Goal: Information Seeking & Learning: Learn about a topic

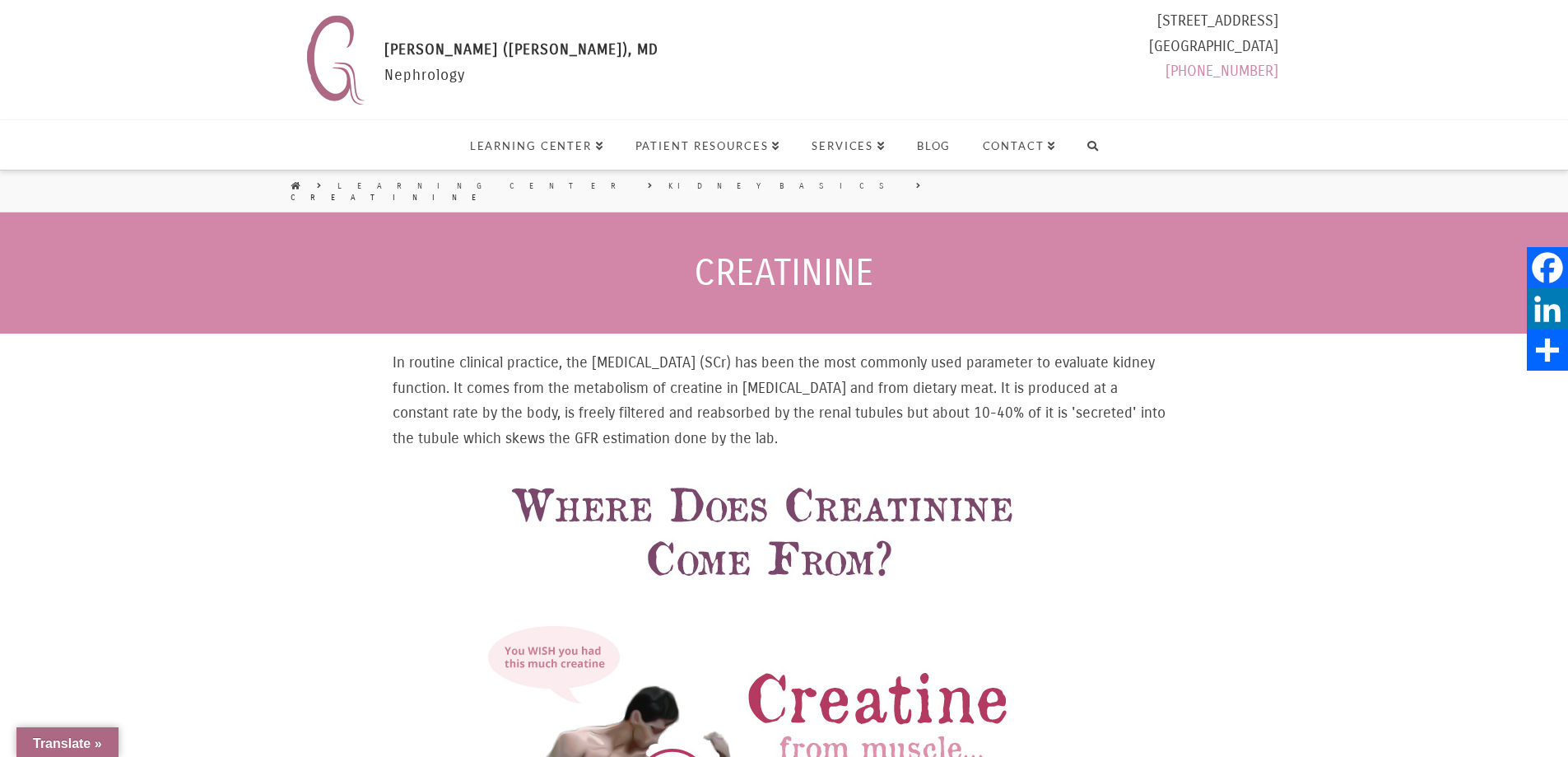
select select "Language Translate Widget"
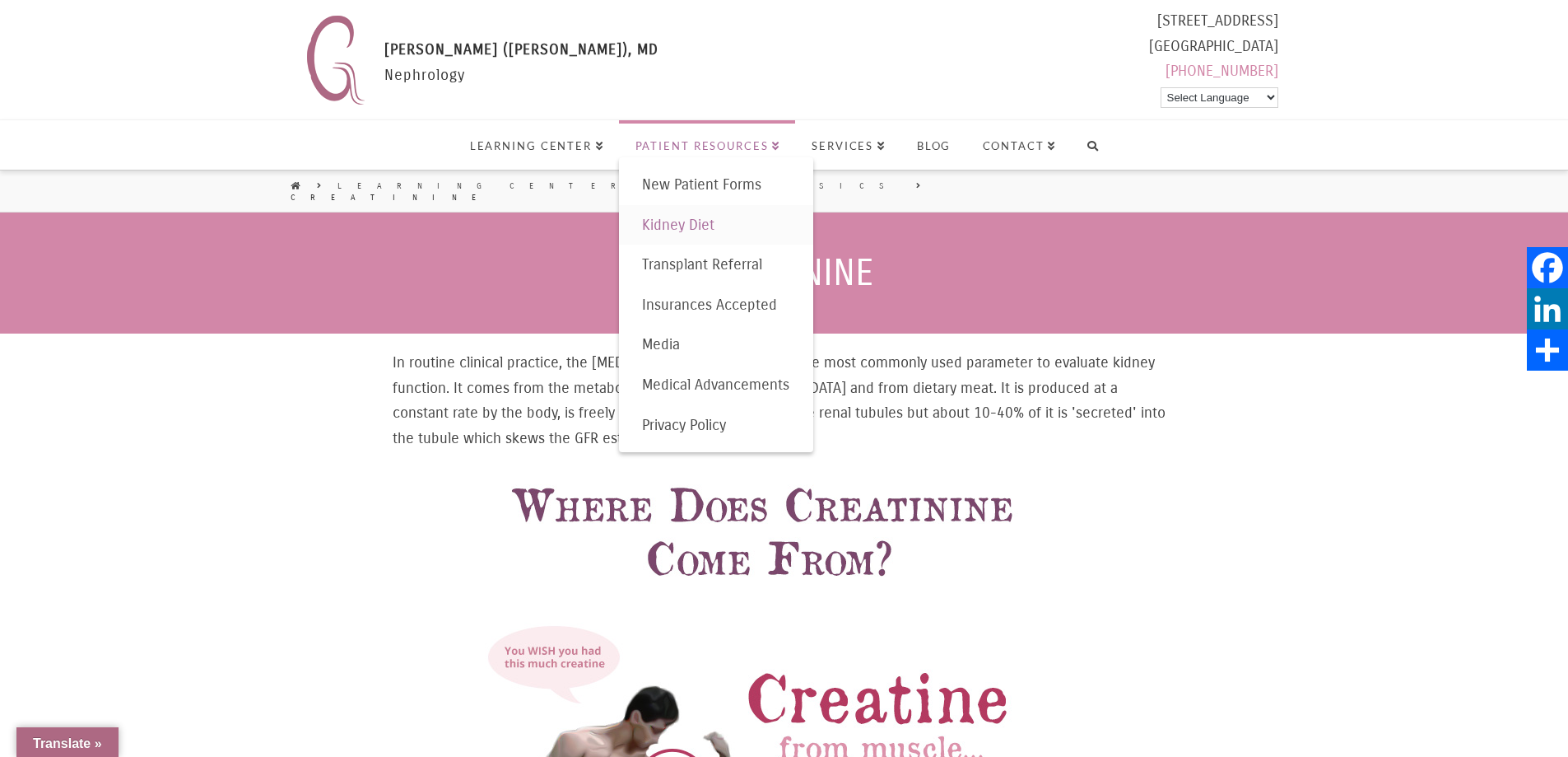
click at [680, 220] on span "Kidney Diet" at bounding box center [678, 225] width 73 height 18
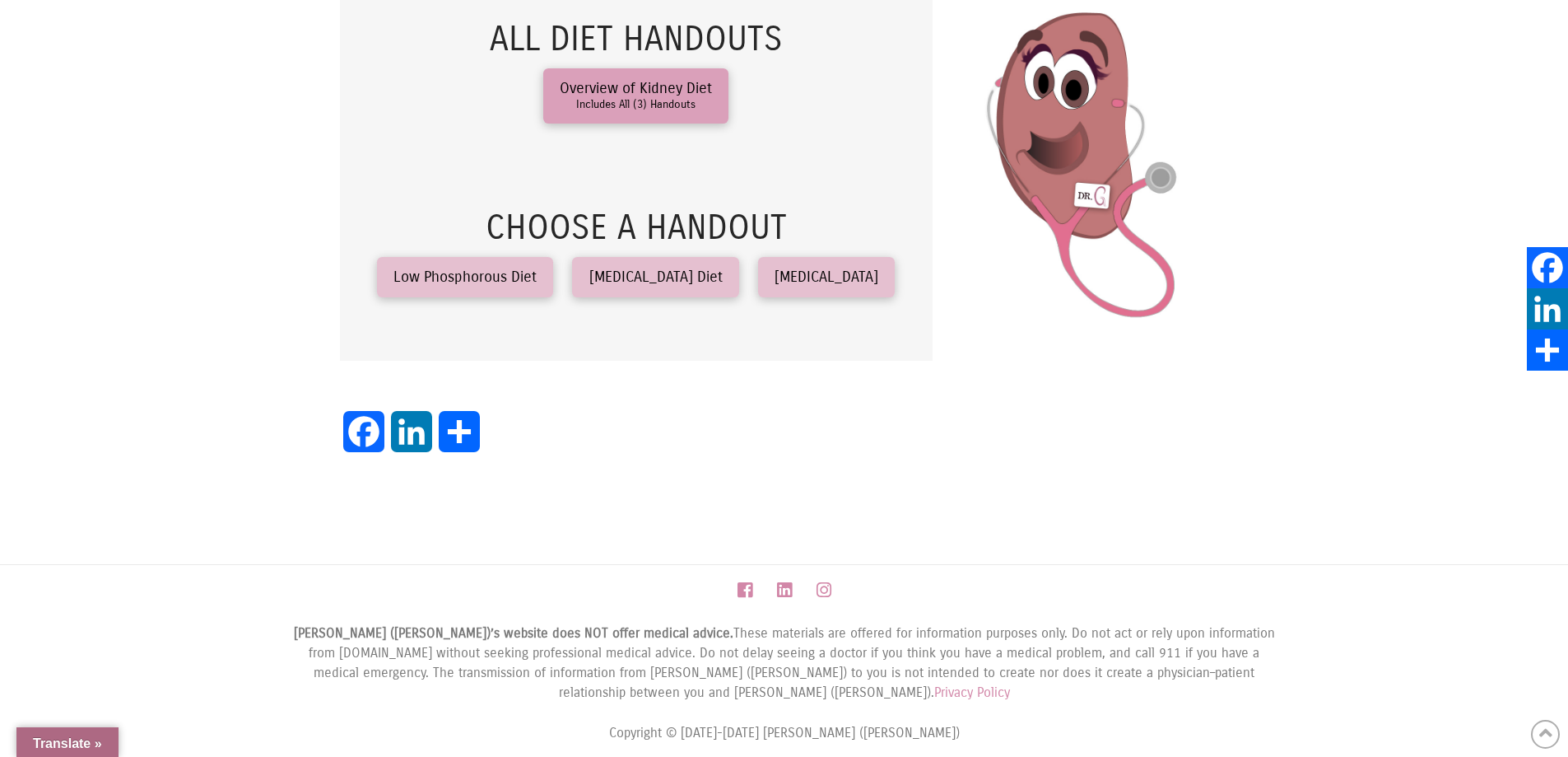
scroll to position [395, 0]
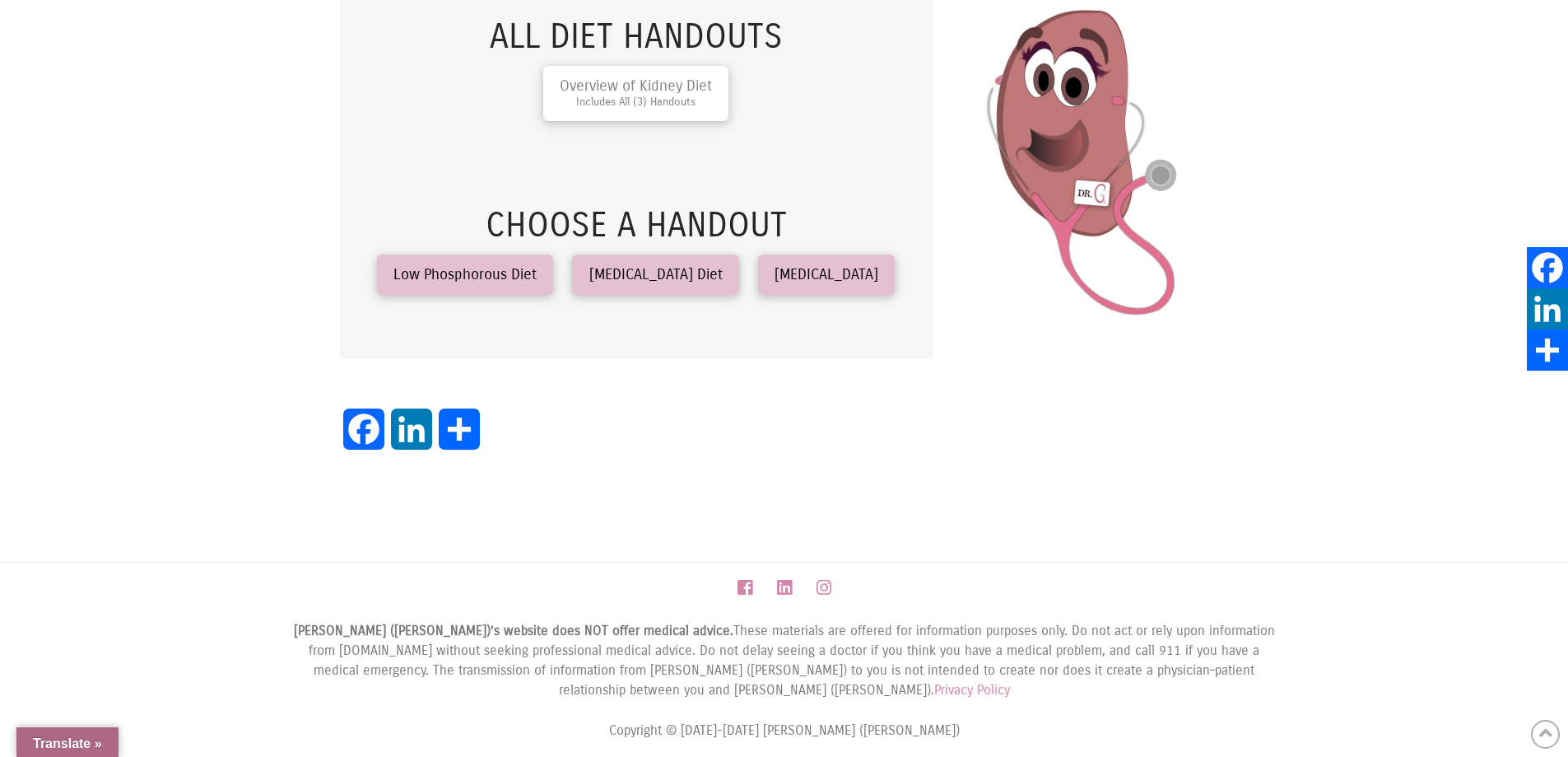
click at [633, 101] on span "Includes All (3) Handouts" at bounding box center [635, 102] width 152 height 11
click at [465, 281] on span "Low Phosphorous Diet" at bounding box center [465, 274] width 143 height 15
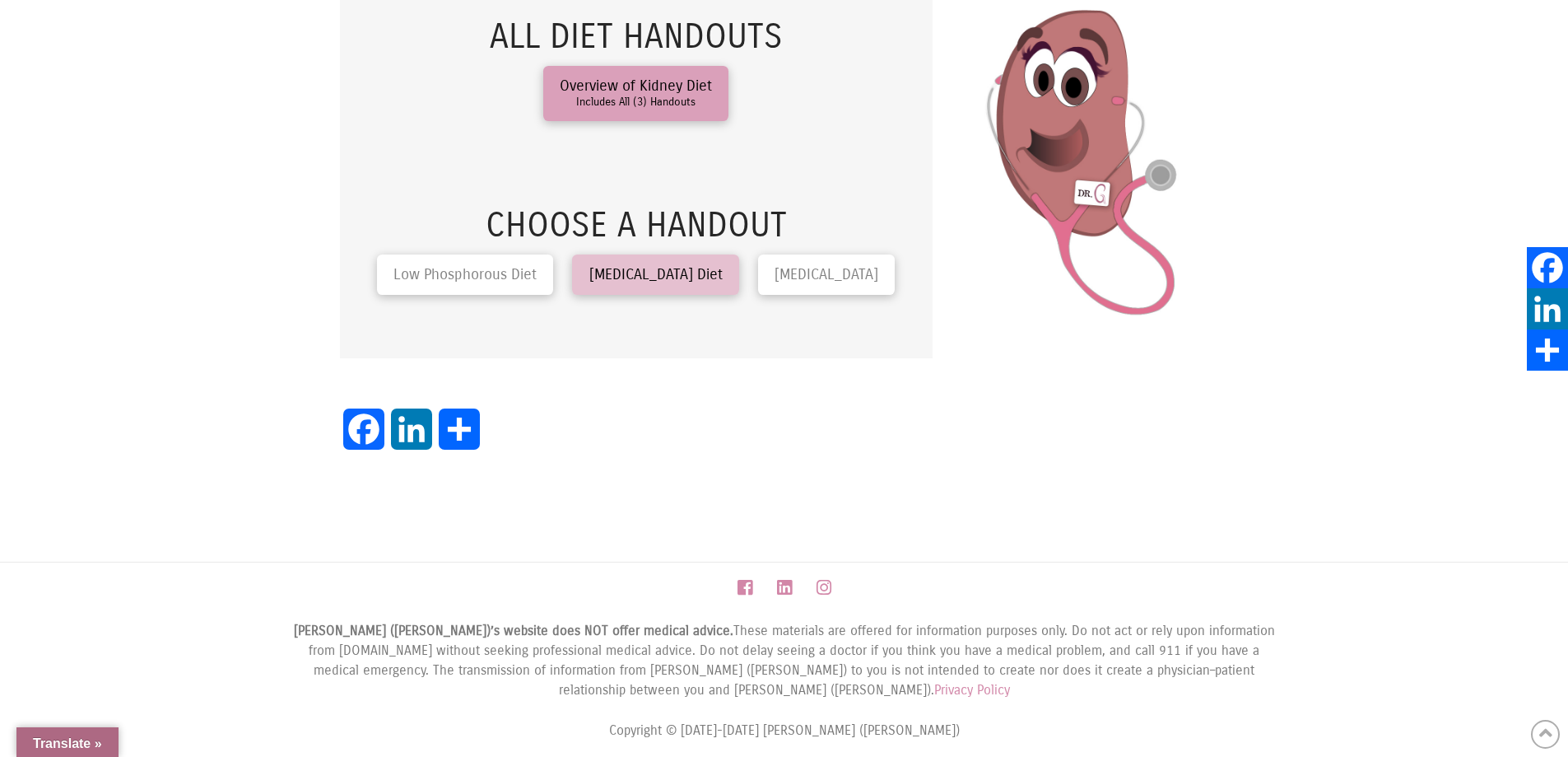
click at [790, 281] on span "Low Salt Diet" at bounding box center [826, 274] width 104 height 15
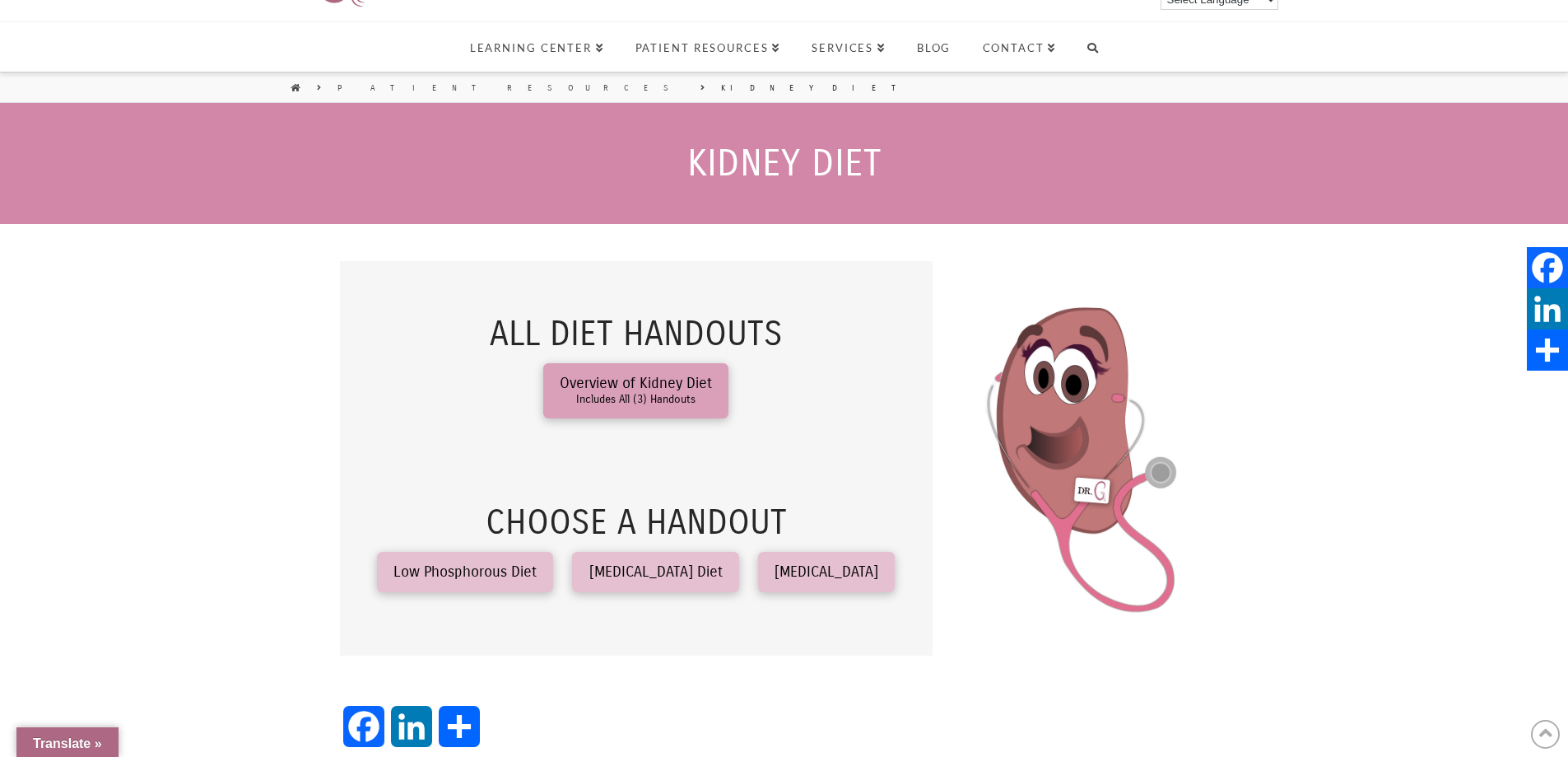
scroll to position [0, 0]
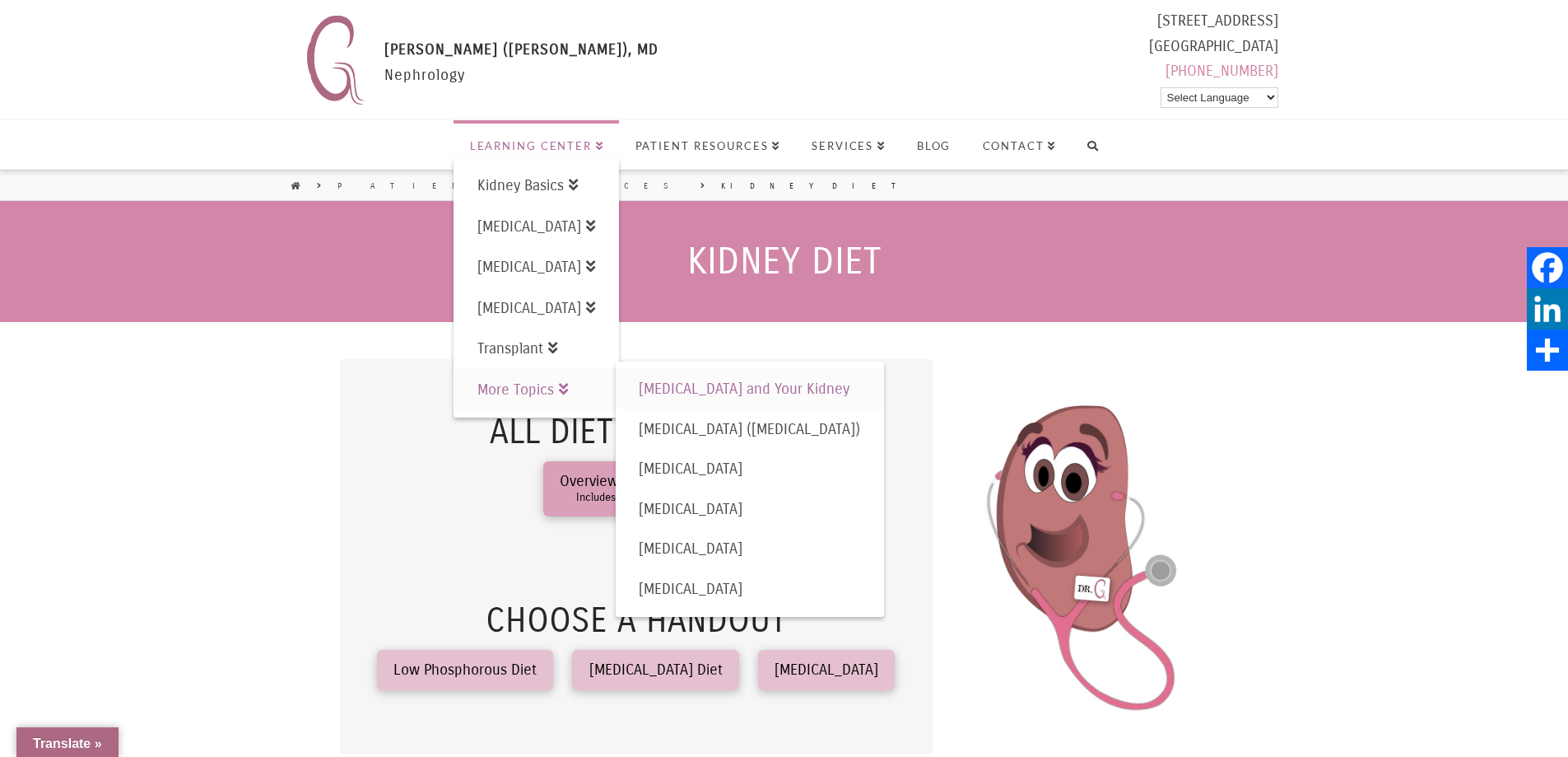
click at [732, 385] on span "[MEDICAL_DATA] and Your Kidney" at bounding box center [744, 388] width 211 height 18
